Goal: Information Seeking & Learning: Learn about a topic

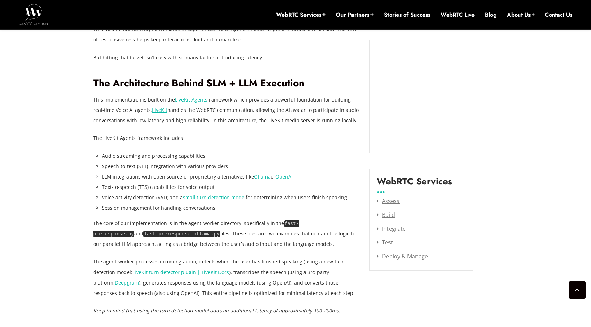
scroll to position [739, 0]
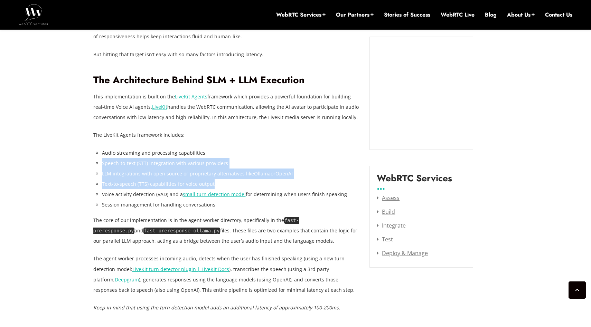
drag, startPoint x: 217, startPoint y: 156, endPoint x: 227, endPoint y: 184, distance: 30.3
click at [227, 184] on ul "Audio streaming and processing capabilities Speech-to-text (STT) integration wi…" at bounding box center [230, 179] width 257 height 63
click at [227, 184] on li "Text-to-speech (TTS) capabilities for voice output" at bounding box center [230, 184] width 257 height 10
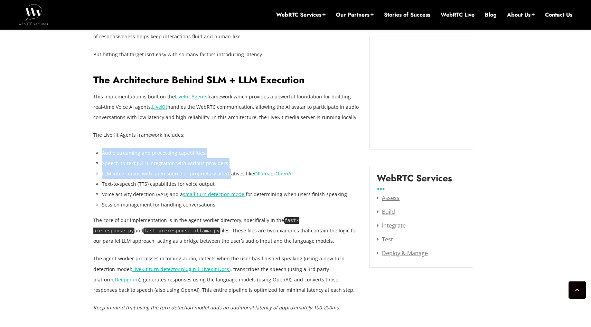
drag, startPoint x: 218, startPoint y: 146, endPoint x: 227, endPoint y: 179, distance: 34.3
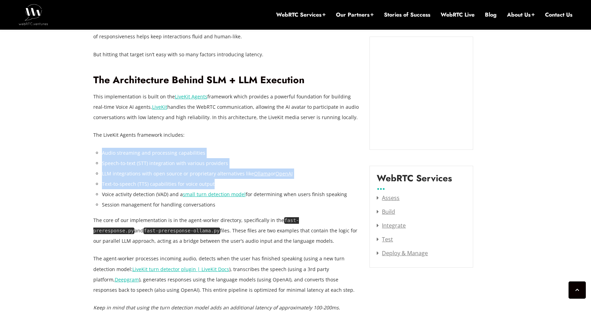
click at [227, 179] on li "Text-to-speech (TTS) capabilities for voice output" at bounding box center [230, 184] width 257 height 10
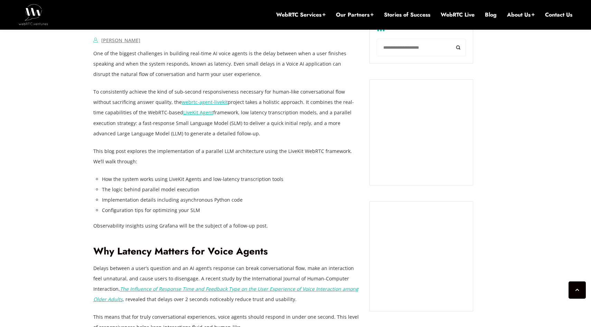
scroll to position [451, 0]
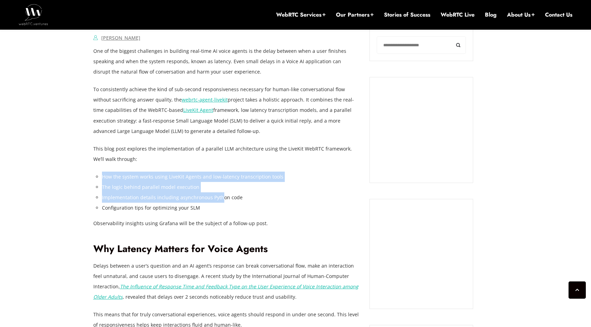
drag, startPoint x: 213, startPoint y: 165, endPoint x: 224, endPoint y: 201, distance: 38.2
click at [224, 201] on li "Implementation details including asynchronous Python code" at bounding box center [230, 197] width 257 height 10
